Goal: Task Accomplishment & Management: Use online tool/utility

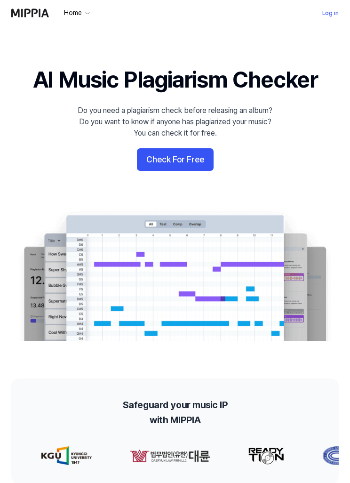
click at [327, 17] on link "Log in" at bounding box center [330, 13] width 16 height 11
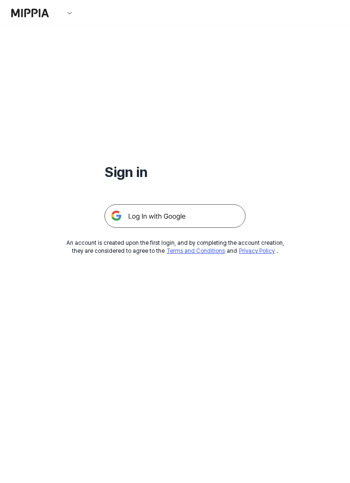
click at [203, 223] on img at bounding box center [174, 216] width 141 height 24
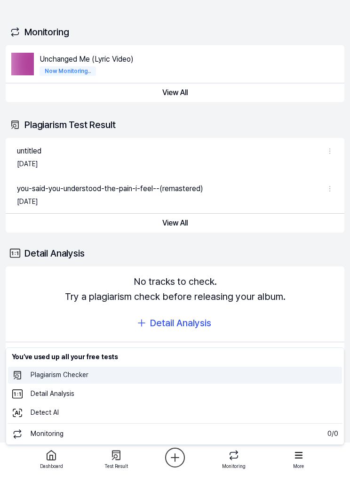
click at [137, 378] on 표절검사 "Plagiarism Checker" at bounding box center [175, 375] width 334 height 17
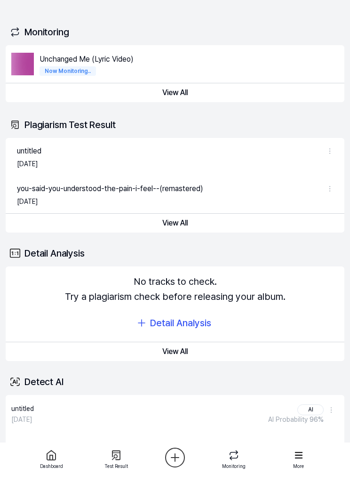
click at [185, 458] on icon "button" at bounding box center [175, 457] width 19 height 19
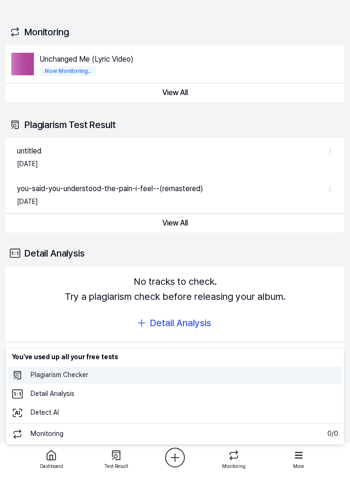
click at [77, 377] on 표절검사 "Plagiarism Checker" at bounding box center [175, 375] width 334 height 17
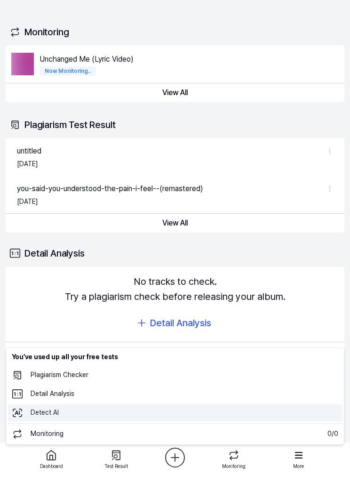
click at [56, 416] on 탐지 "Detect AI" at bounding box center [175, 412] width 334 height 17
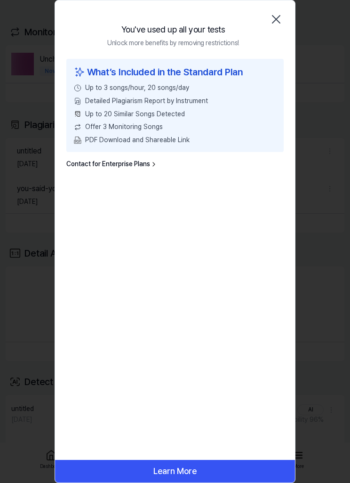
click at [280, 18] on icon "button" at bounding box center [276, 19] width 15 height 15
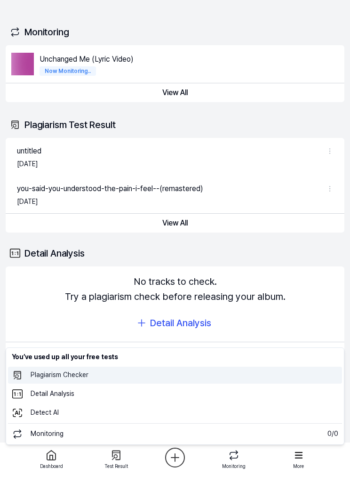
click at [29, 381] on 표절검사 "Plagiarism Checker" at bounding box center [175, 375] width 334 height 17
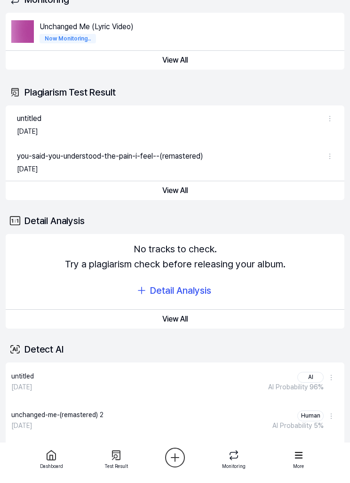
scroll to position [60, 0]
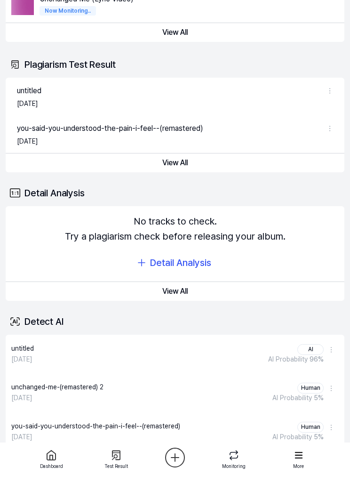
click at [185, 296] on button "View All" at bounding box center [175, 291] width 339 height 19
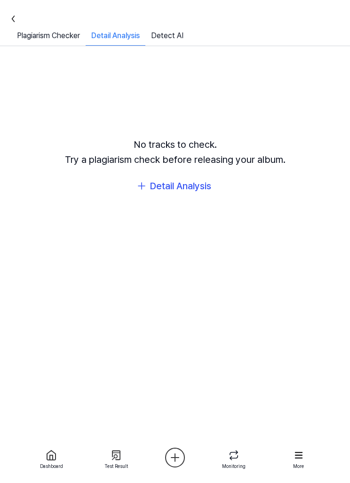
click at [71, 40] on link "Plagiarism Checker" at bounding box center [48, 38] width 74 height 16
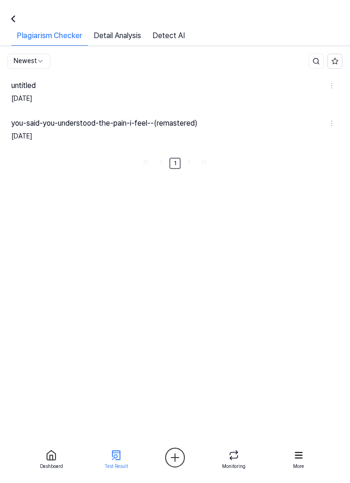
click at [56, 37] on div "Plagiarism Checker" at bounding box center [49, 38] width 77 height 16
click at [172, 40] on link "Detect AI" at bounding box center [169, 38] width 44 height 16
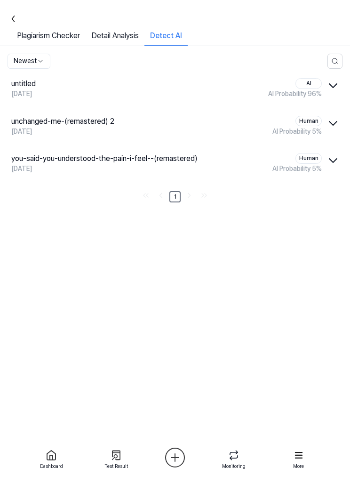
click at [128, 32] on link "Detail Analysis" at bounding box center [115, 38] width 59 height 16
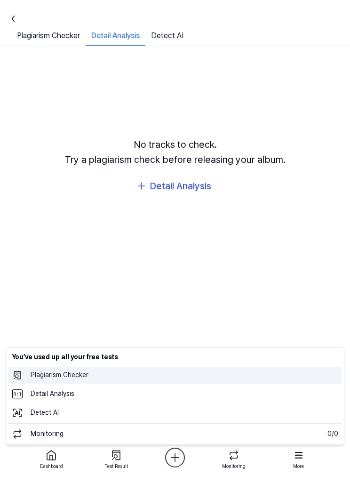
click at [232, 379] on 표절검사 "Plagiarism Checker" at bounding box center [175, 375] width 334 height 17
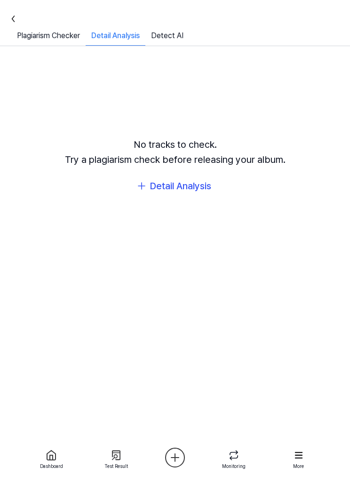
click at [19, 10] on div at bounding box center [11, 19] width 23 height 23
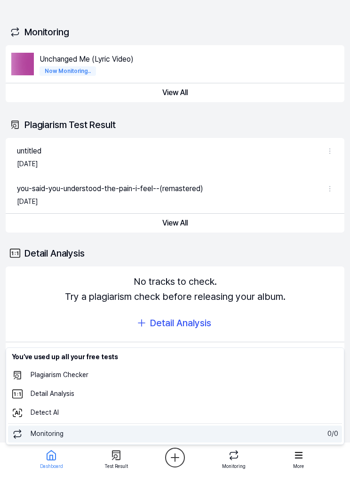
click at [196, 436] on 모니터링 "Monitoring 0 / 0" at bounding box center [175, 434] width 334 height 17
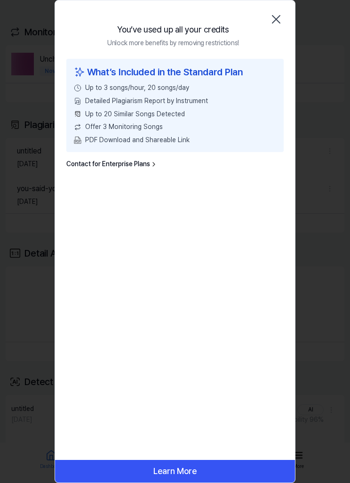
click at [213, 470] on button "Learn More" at bounding box center [175, 471] width 240 height 23
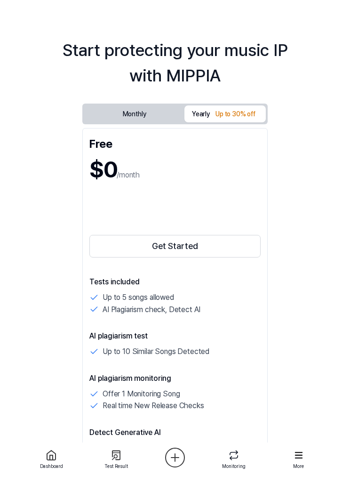
click at [166, 115] on button "Monthly" at bounding box center [134, 114] width 100 height 15
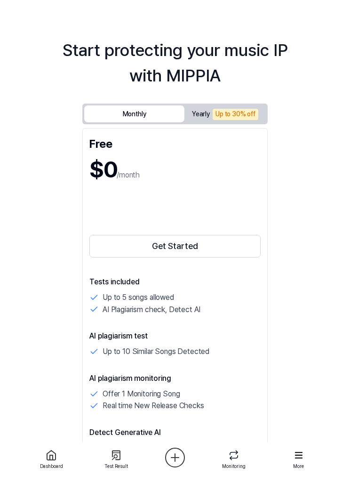
click at [255, 118] on div "Up to 30% off" at bounding box center [236, 114] width 46 height 11
